Goal: Task Accomplishment & Management: Use online tool/utility

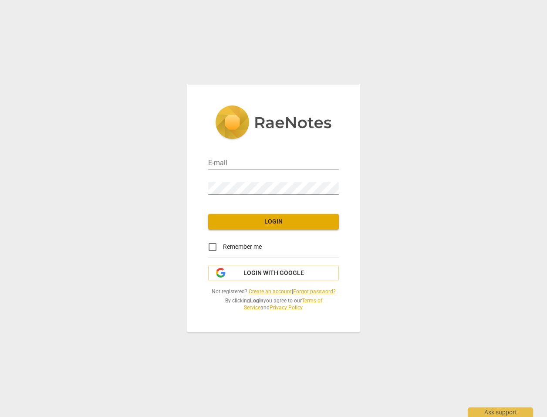
type input "[PERSON_NAME][EMAIL_ADDRESS][PERSON_NAME][DOMAIN_NAME]"
click at [250, 214] on button "Login" at bounding box center [273, 222] width 131 height 16
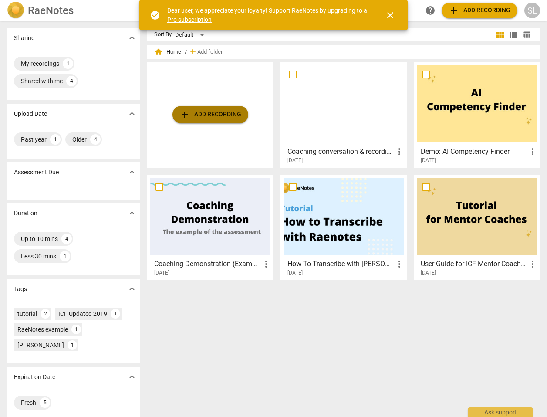
click at [218, 114] on span "add Add recording" at bounding box center [210, 114] width 62 height 10
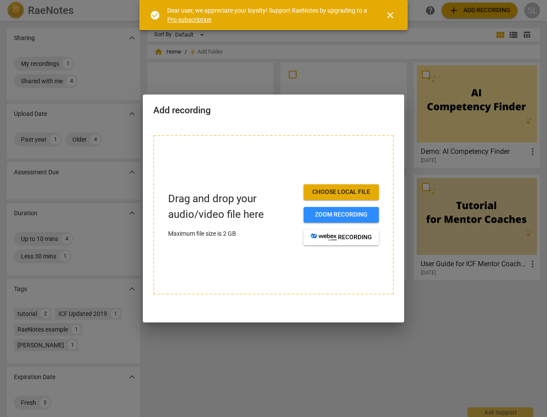
click at [384, 14] on span "close" at bounding box center [390, 15] width 21 height 10
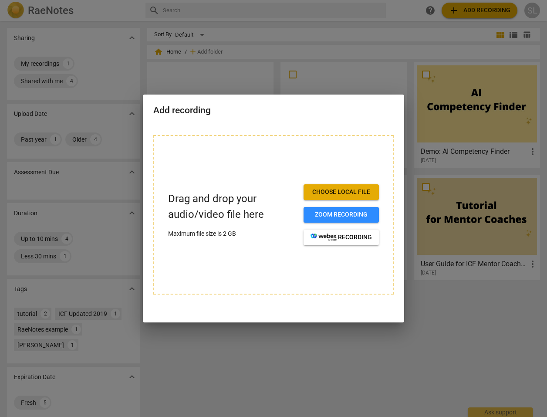
click at [363, 189] on span "Choose local file" at bounding box center [340, 192] width 61 height 9
click at [356, 190] on span "Choose local file" at bounding box center [340, 192] width 61 height 9
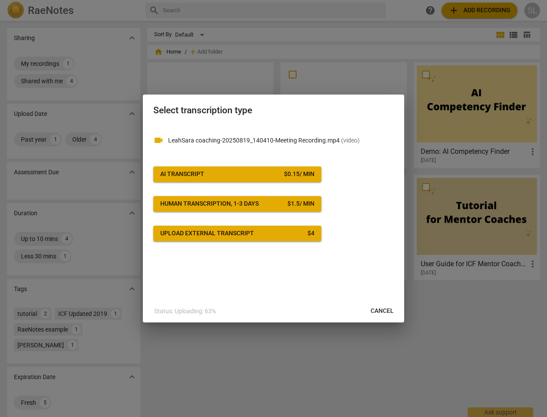
click at [188, 174] on div "AI Transcript" at bounding box center [182, 174] width 44 height 9
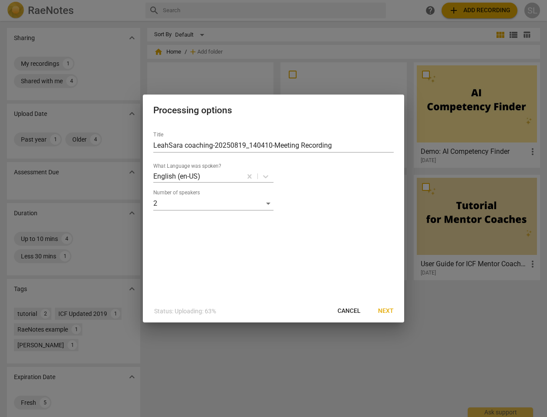
click at [393, 307] on span "Next" at bounding box center [386, 310] width 16 height 9
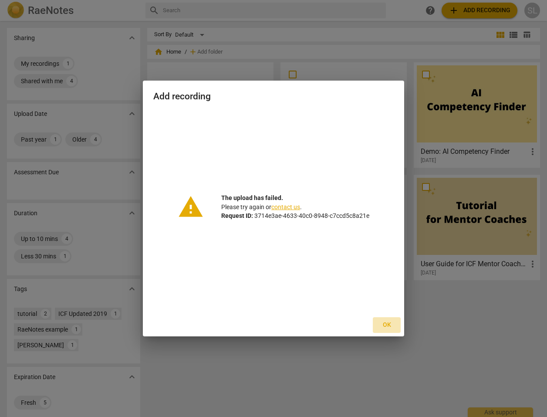
click at [388, 324] on span "Ok" at bounding box center [387, 324] width 14 height 9
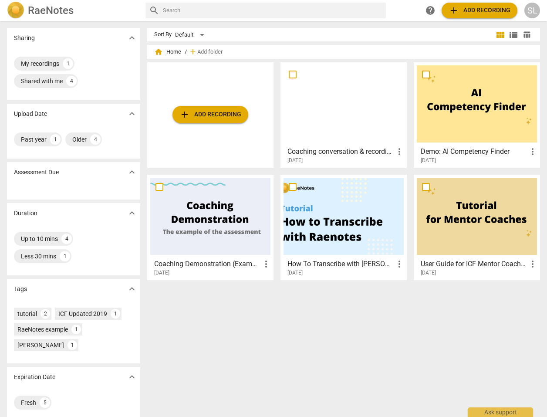
click at [202, 113] on span "add Add recording" at bounding box center [210, 114] width 62 height 10
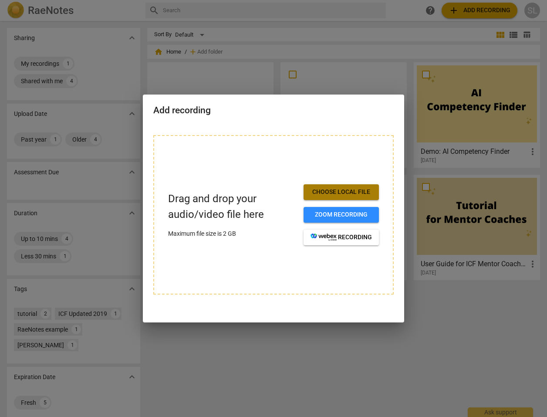
click at [336, 192] on span "Choose local file" at bounding box center [340, 192] width 61 height 9
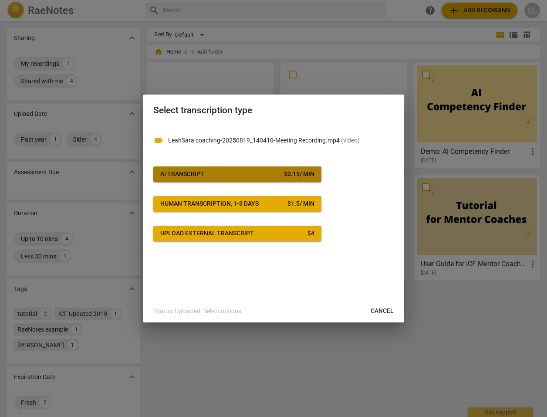
click at [255, 176] on span "AI Transcript $ 0.15 / min" at bounding box center [237, 174] width 154 height 9
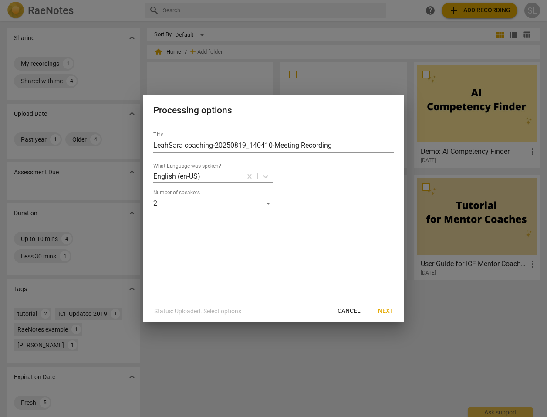
click at [388, 306] on span "Next" at bounding box center [386, 310] width 16 height 9
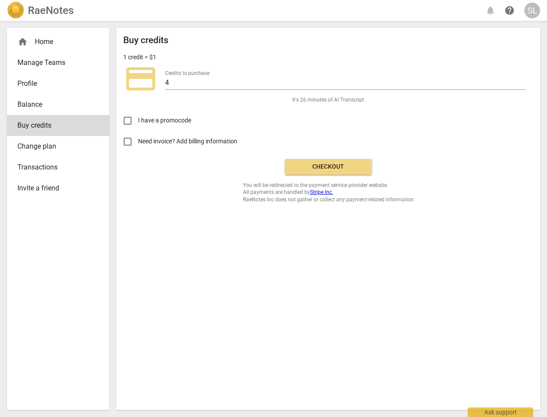
click at [314, 169] on span "Checkout" at bounding box center [328, 166] width 73 height 9
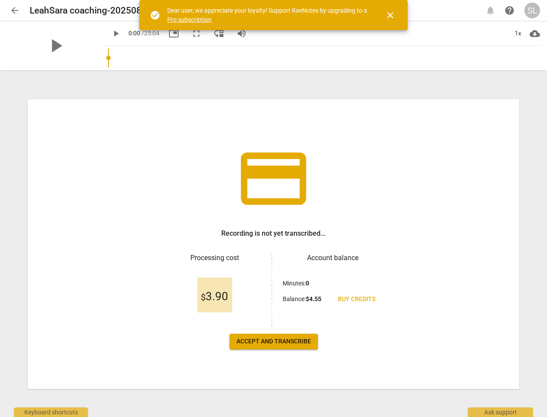
click at [286, 344] on span "Accept and transcribe" at bounding box center [273, 341] width 74 height 9
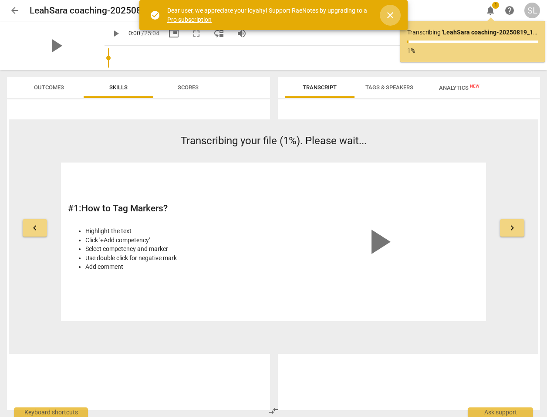
click at [391, 16] on span "close" at bounding box center [390, 15] width 10 height 10
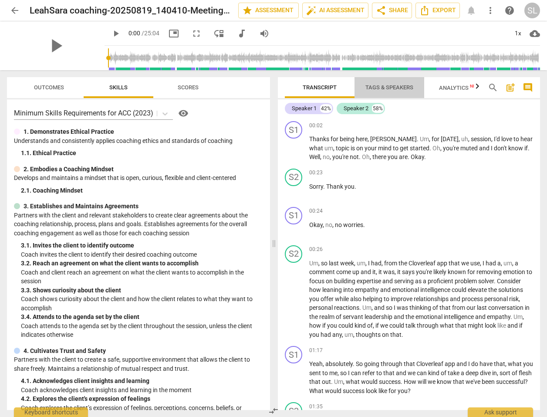
click at [390, 89] on span "Tags & Speakers" at bounding box center [389, 87] width 48 height 7
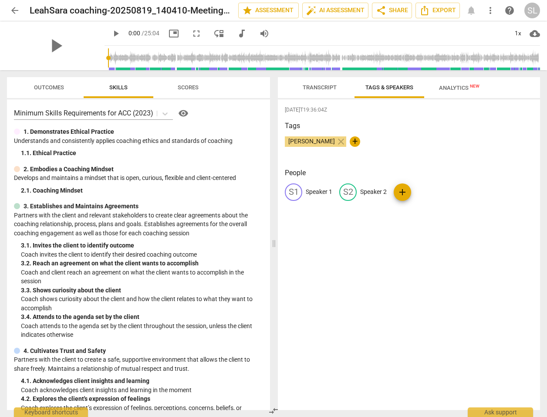
click at [313, 85] on span "Transcript" at bounding box center [319, 87] width 34 height 7
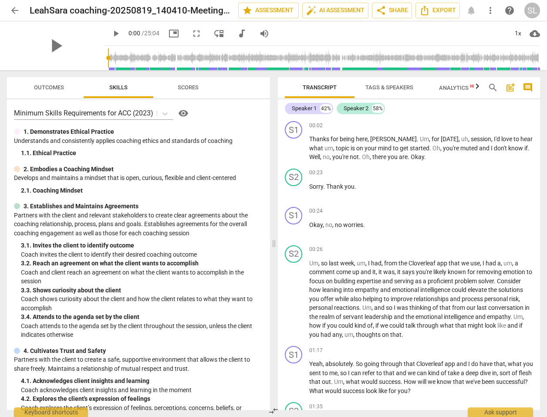
click at [407, 84] on span "Tags & Speakers" at bounding box center [389, 87] width 48 height 7
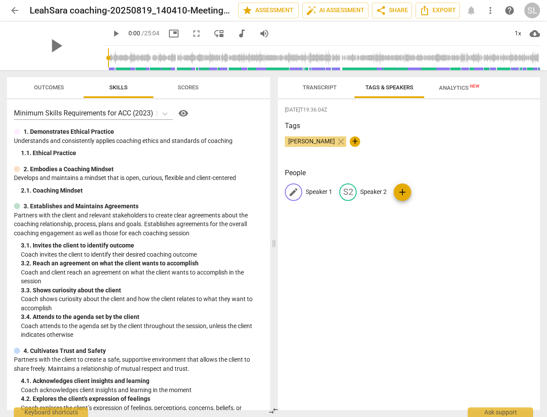
click at [294, 194] on span "edit" at bounding box center [293, 192] width 10 height 10
type input "[PERSON_NAME]"
click at [402, 192] on span "edit" at bounding box center [404, 192] width 10 height 10
type input "[PERSON_NAME]"
click at [432, 268] on div "[DATE]T19:36:04Z Tags [PERSON_NAME] close + People SA [PERSON_NAME] edit [PERSO…" at bounding box center [409, 254] width 262 height 310
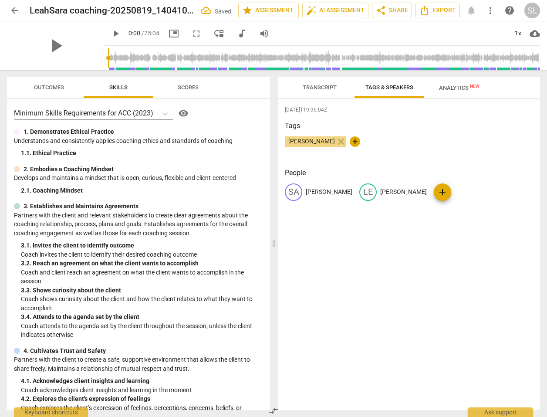
click at [314, 86] on span "Transcript" at bounding box center [319, 87] width 34 height 7
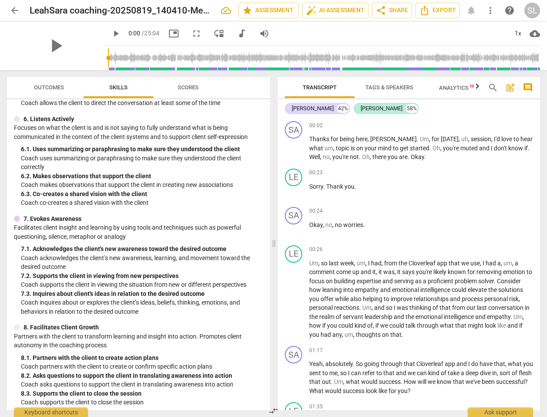
scroll to position [435, 0]
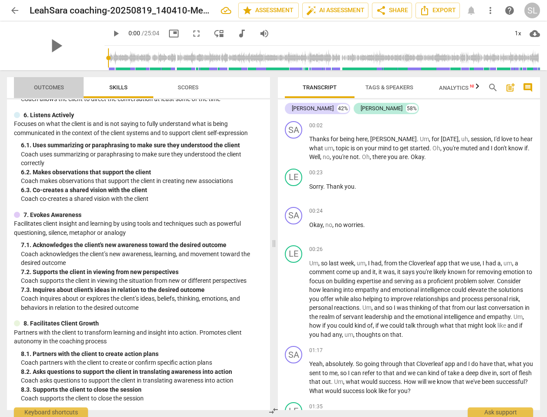
click at [53, 90] on span "Outcomes" at bounding box center [49, 87] width 30 height 7
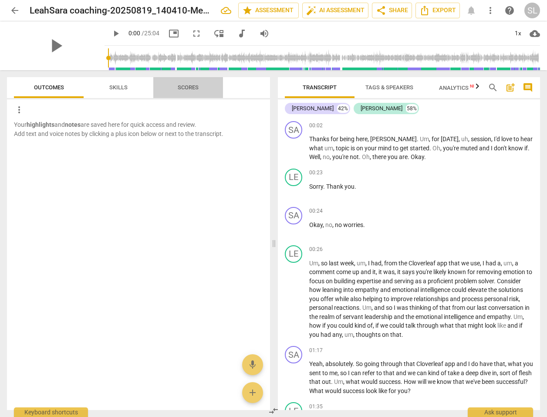
click at [178, 87] on span "Scores" at bounding box center [188, 87] width 21 height 7
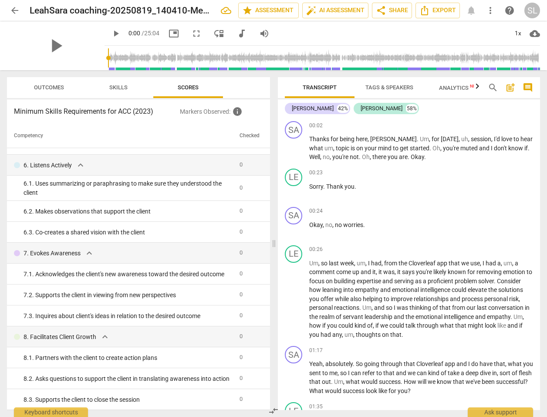
scroll to position [353, 0]
click at [108, 86] on span "Skills" at bounding box center [118, 88] width 39 height 12
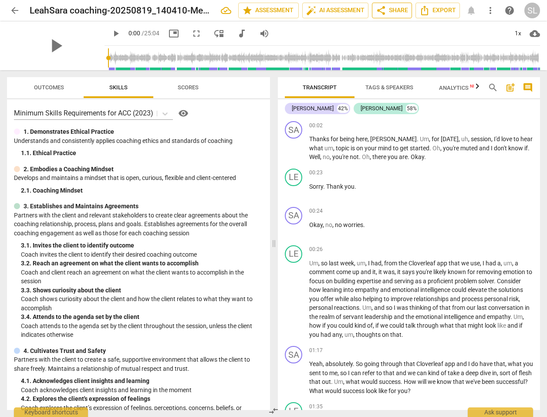
click at [384, 8] on span "share" at bounding box center [381, 10] width 10 height 10
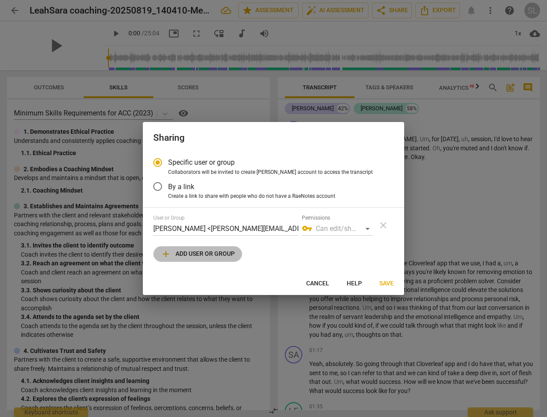
click at [222, 255] on span "add Add user or group" at bounding box center [198, 254] width 74 height 10
radio input "false"
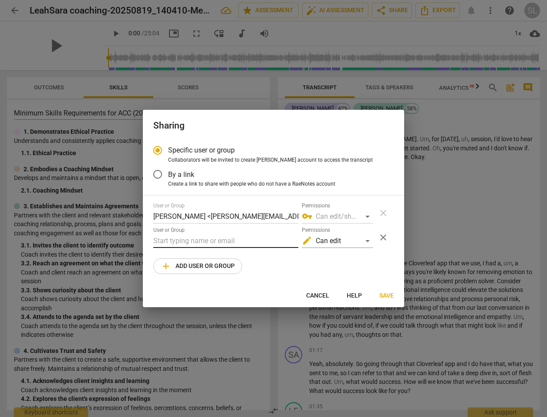
click at [184, 239] on input "text" at bounding box center [225, 241] width 145 height 14
drag, startPoint x: 179, startPoint y: 237, endPoint x: 128, endPoint y: 238, distance: 50.5
click at [128, 238] on div "Sharing Specific user or group Collaborators will be invited to create RaeNotes…" at bounding box center [273, 208] width 547 height 417
paste input "[PERSON_NAME][EMAIL_ADDRESS][DOMAIN_NAME]"
type input "[EMAIL_ADDRESS][DOMAIN_NAME]"
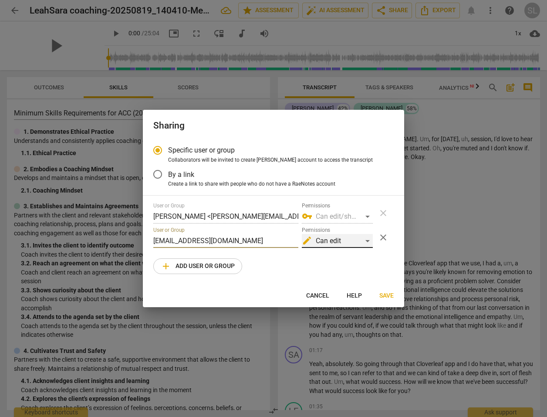
click at [370, 241] on div "edit Can edit" at bounding box center [337, 241] width 71 height 14
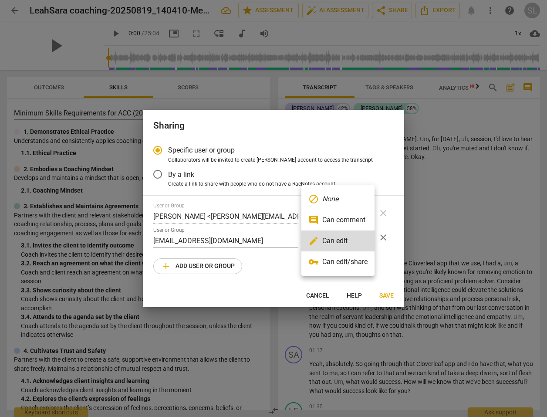
click at [361, 259] on li "vpn_key Can edit/share" at bounding box center [337, 261] width 73 height 21
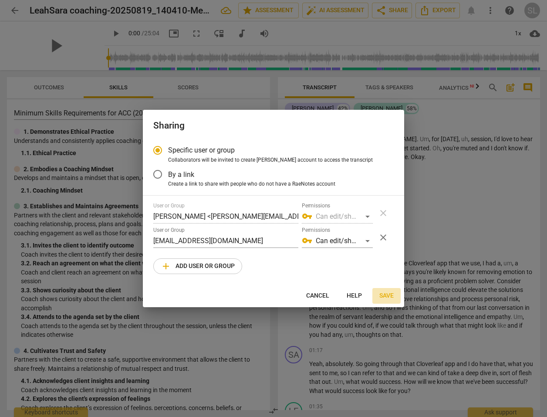
click at [384, 296] on span "Save" at bounding box center [386, 295] width 14 height 9
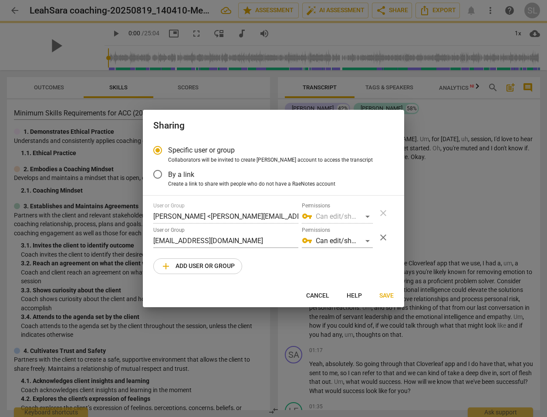
radio input "false"
type input "[PERSON_NAME] <[EMAIL_ADDRESS][DOMAIN_NAME]>"
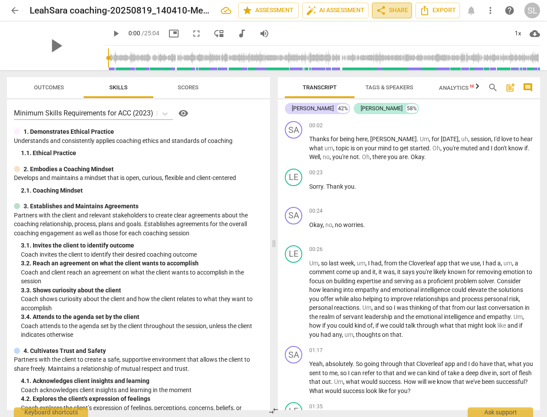
click at [404, 15] on span "share Share" at bounding box center [392, 10] width 32 height 10
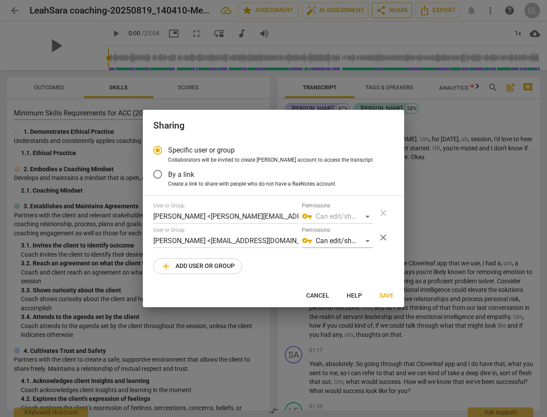
radio input "false"
click at [175, 175] on span "By a link" at bounding box center [181, 174] width 26 height 10
click at [168, 175] on input "By a link" at bounding box center [157, 174] width 21 height 21
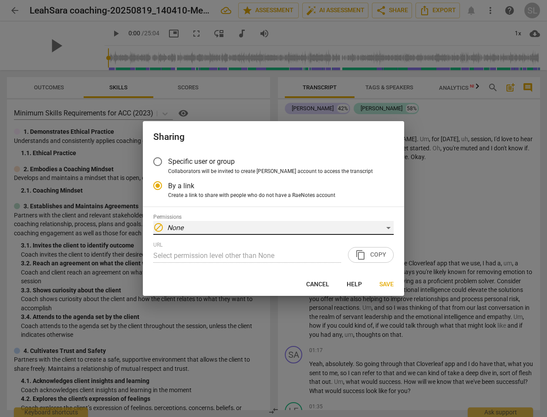
click at [286, 226] on div "block None" at bounding box center [273, 228] width 240 height 14
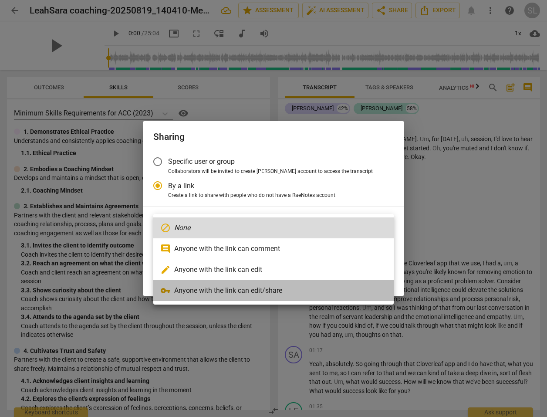
click at [249, 293] on li "vpn_key Anyone with the link can edit/share" at bounding box center [273, 290] width 240 height 21
radio input "false"
type input "[URL][DOMAIN_NAME]"
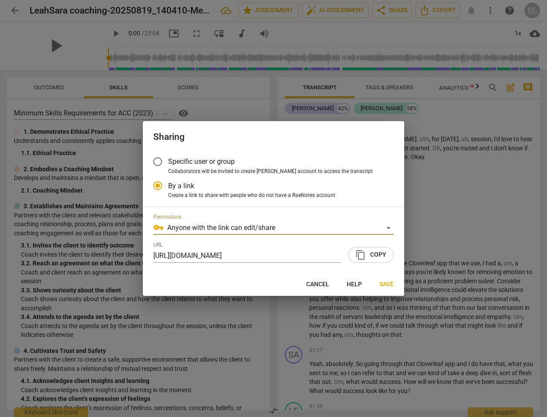
click at [383, 252] on span "content_copy Copy" at bounding box center [370, 254] width 31 height 10
click at [386, 281] on span "Save" at bounding box center [386, 284] width 14 height 9
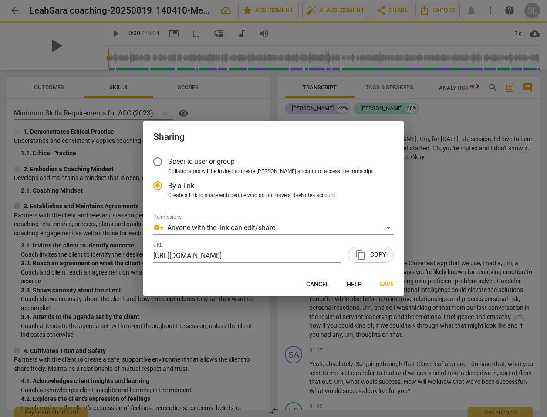
radio input "false"
